Goal: Check status: Check status

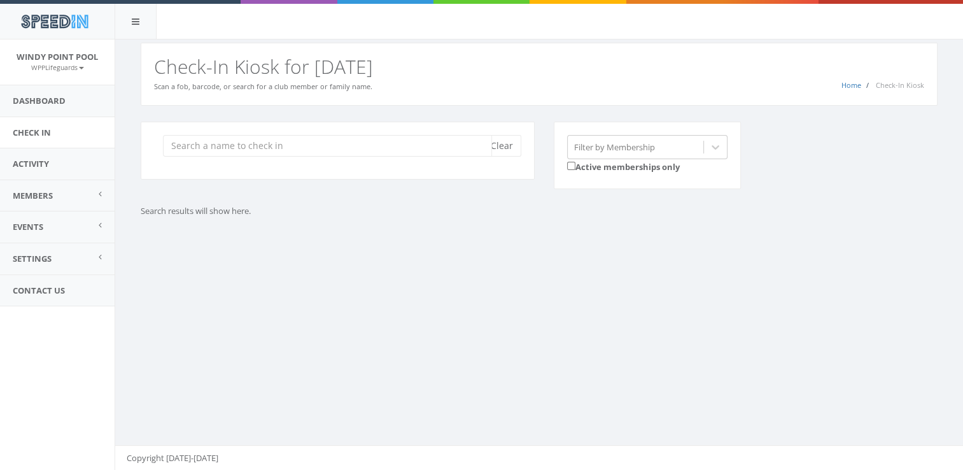
click at [279, 146] on input "search" at bounding box center [327, 146] width 329 height 22
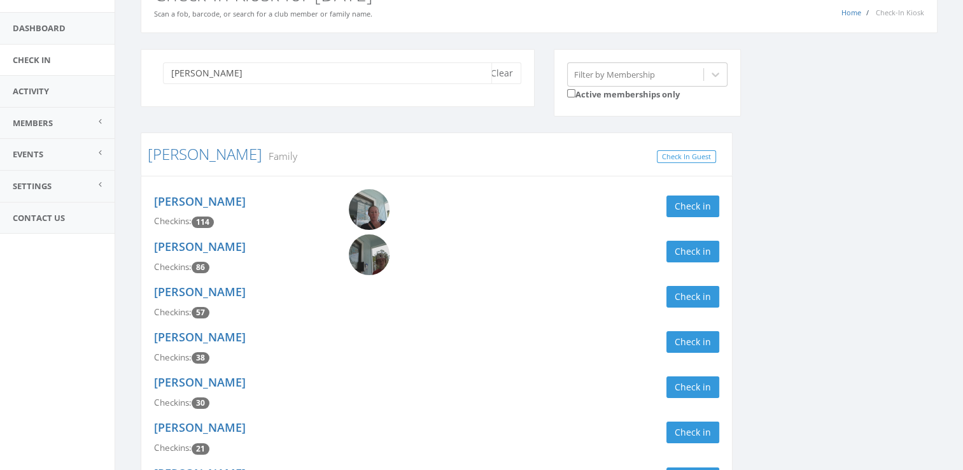
scroll to position [87, 0]
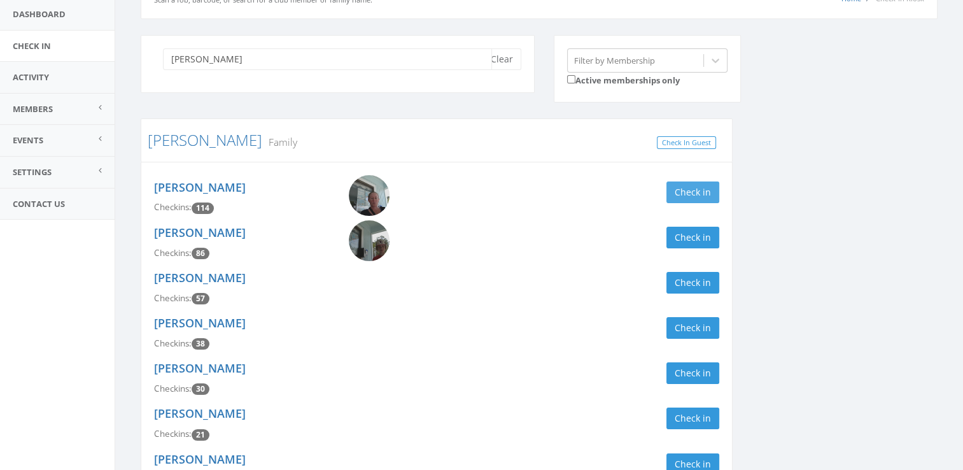
type input "[PERSON_NAME]"
click at [689, 200] on button "Check in" at bounding box center [692, 192] width 53 height 22
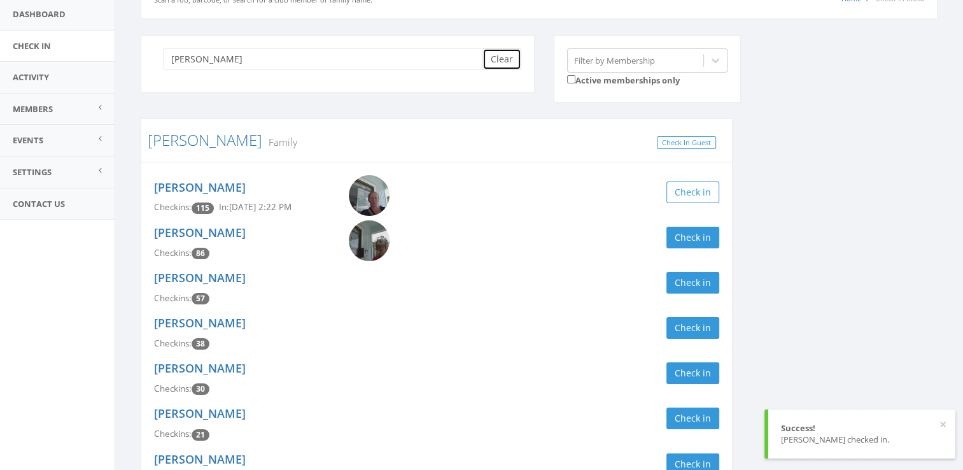
click at [504, 60] on button "Clear" at bounding box center [502, 59] width 39 height 22
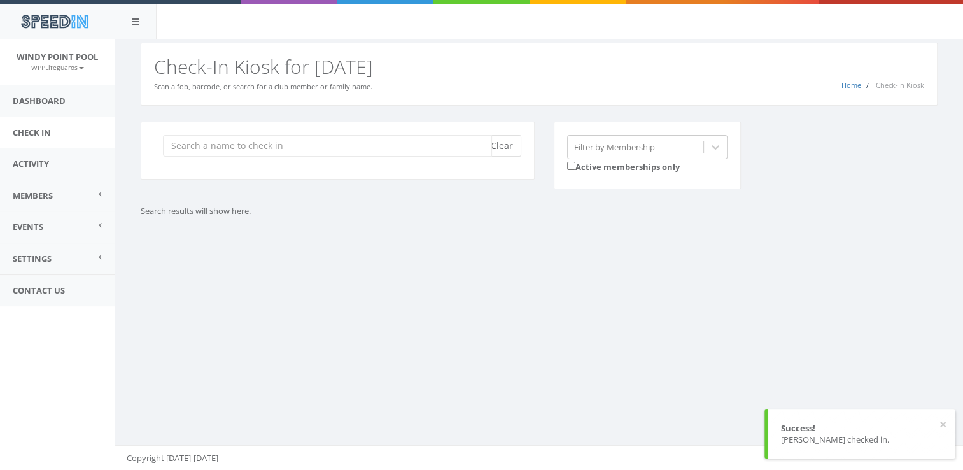
scroll to position [0, 0]
click at [186, 155] on input "search" at bounding box center [327, 146] width 329 height 22
click at [244, 142] on input "h" at bounding box center [327, 146] width 329 height 22
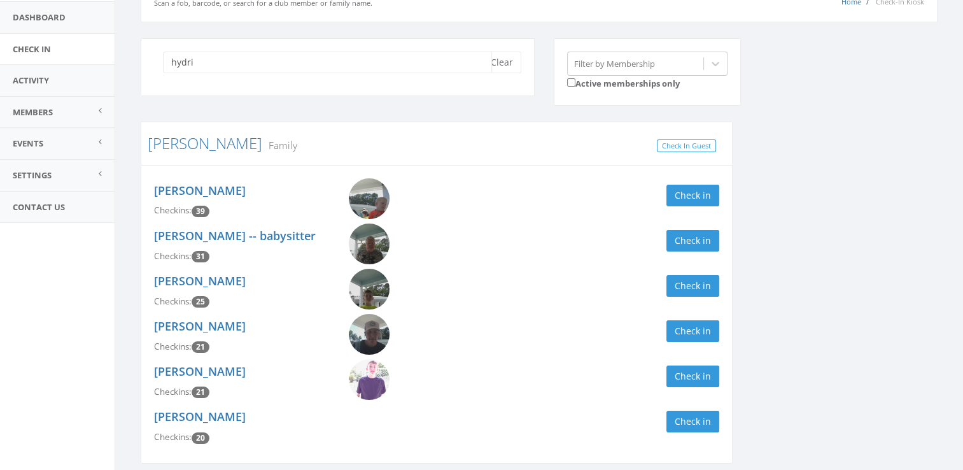
scroll to position [131, 0]
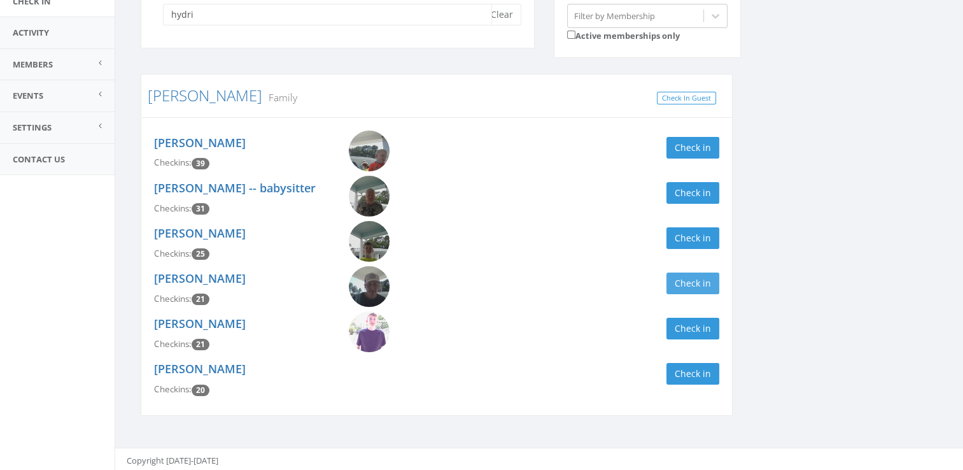
type input "hydri"
click at [693, 281] on button "Check in" at bounding box center [692, 283] width 53 height 22
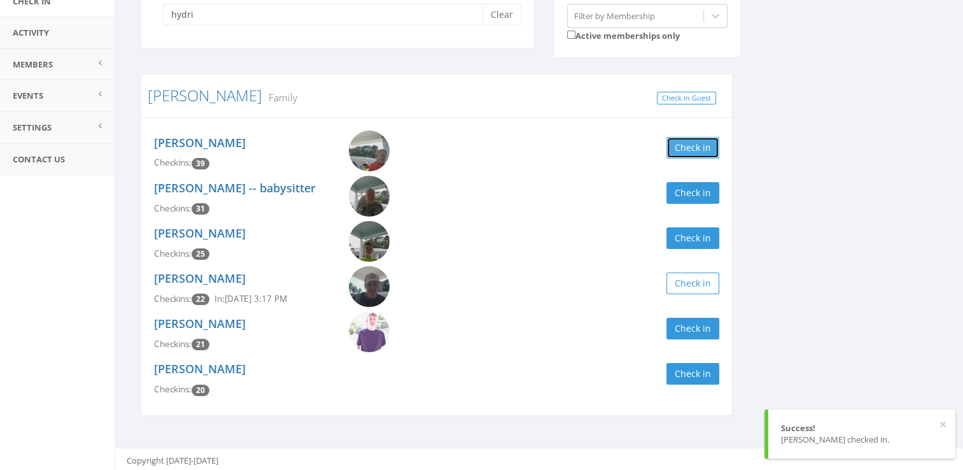
click at [690, 155] on button "Check in" at bounding box center [692, 148] width 53 height 22
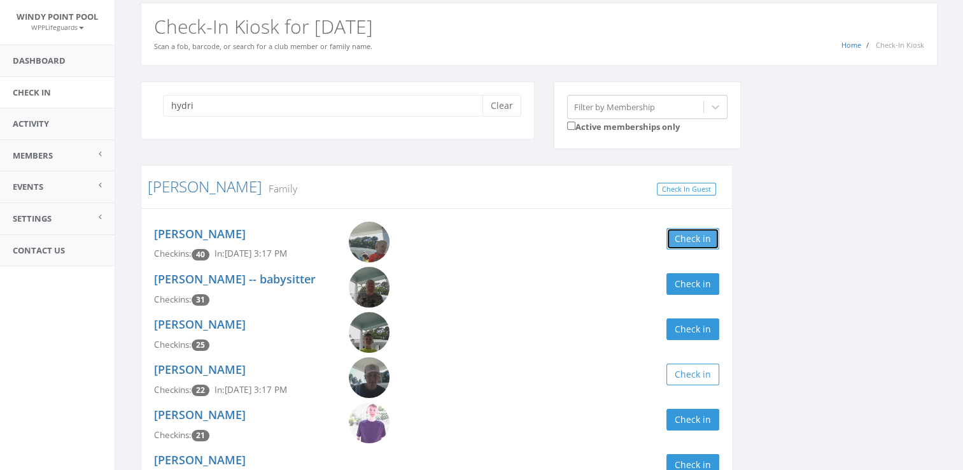
scroll to position [0, 0]
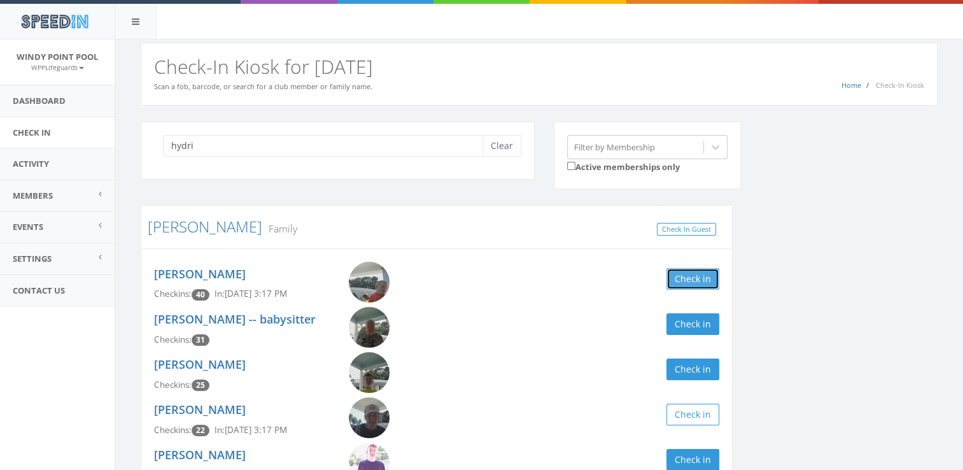
click at [693, 285] on button "Check in" at bounding box center [692, 279] width 53 height 22
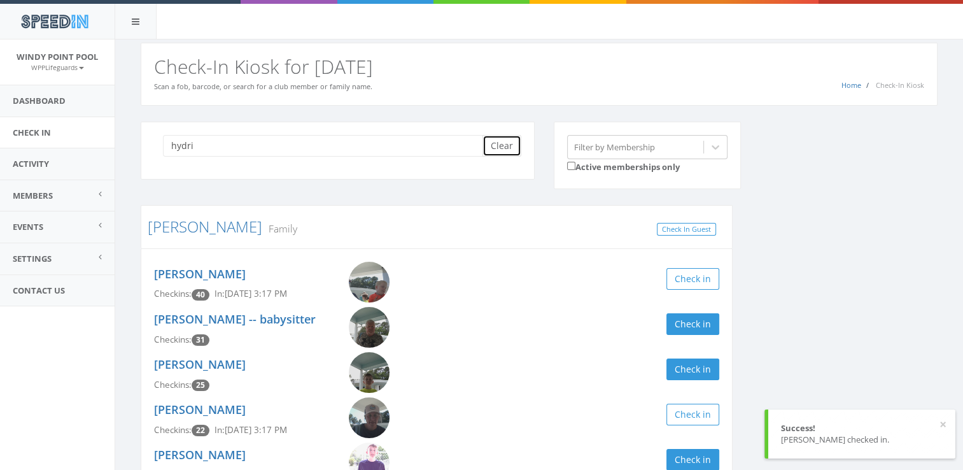
click at [511, 141] on button "Clear" at bounding box center [502, 146] width 39 height 22
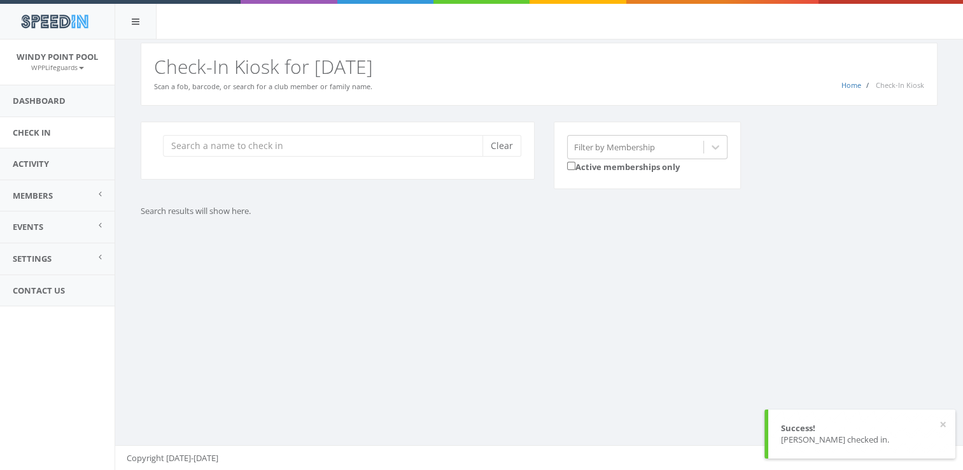
click at [400, 321] on div "You are using Internet Explorer, which is an old, insecure browser that does no…" at bounding box center [539, 254] width 849 height 431
